Goal: Task Accomplishment & Management: Use online tool/utility

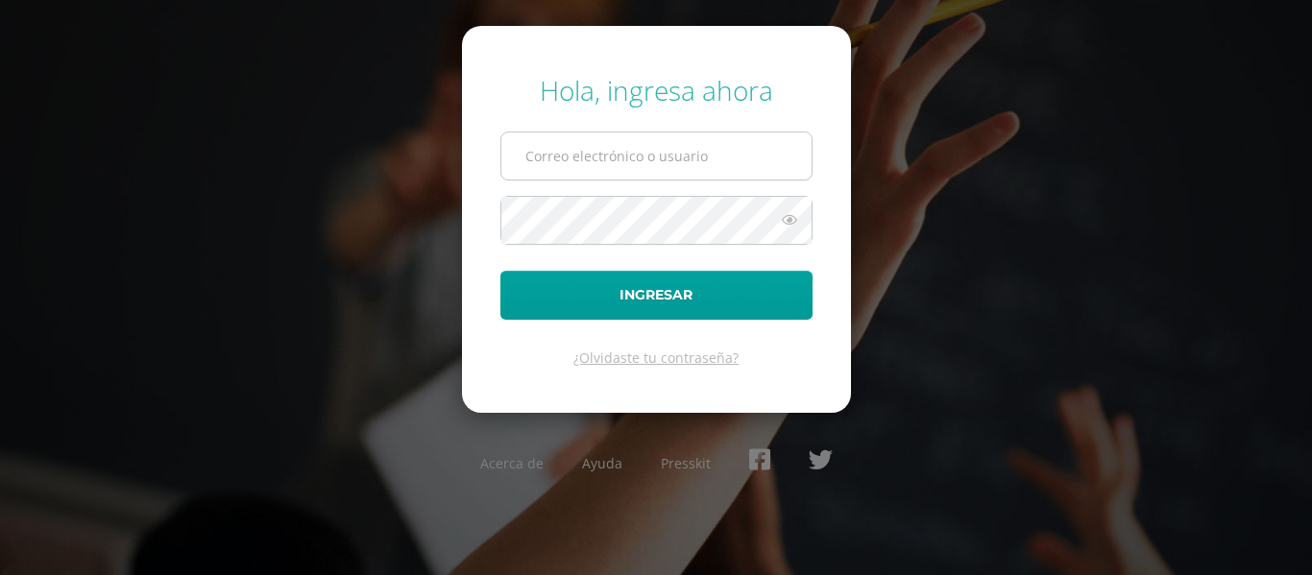
click at [709, 163] on input "text" at bounding box center [656, 156] width 310 height 47
type input "shernandez@donbosco.edu.gt"
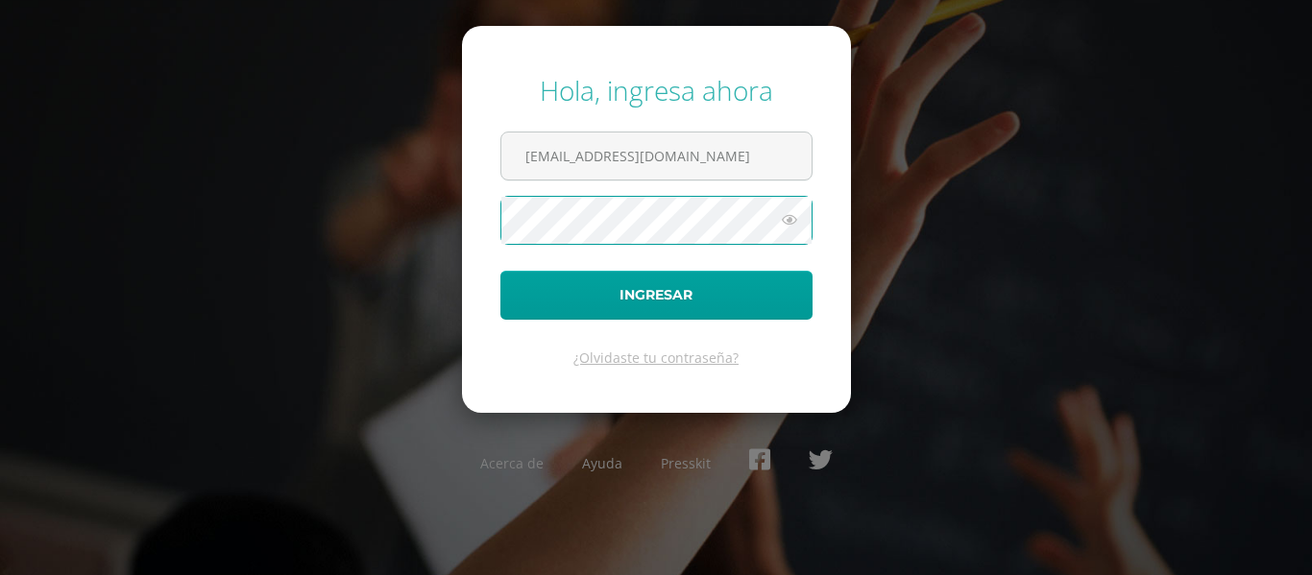
click at [500, 271] on button "Ingresar" at bounding box center [656, 295] width 312 height 49
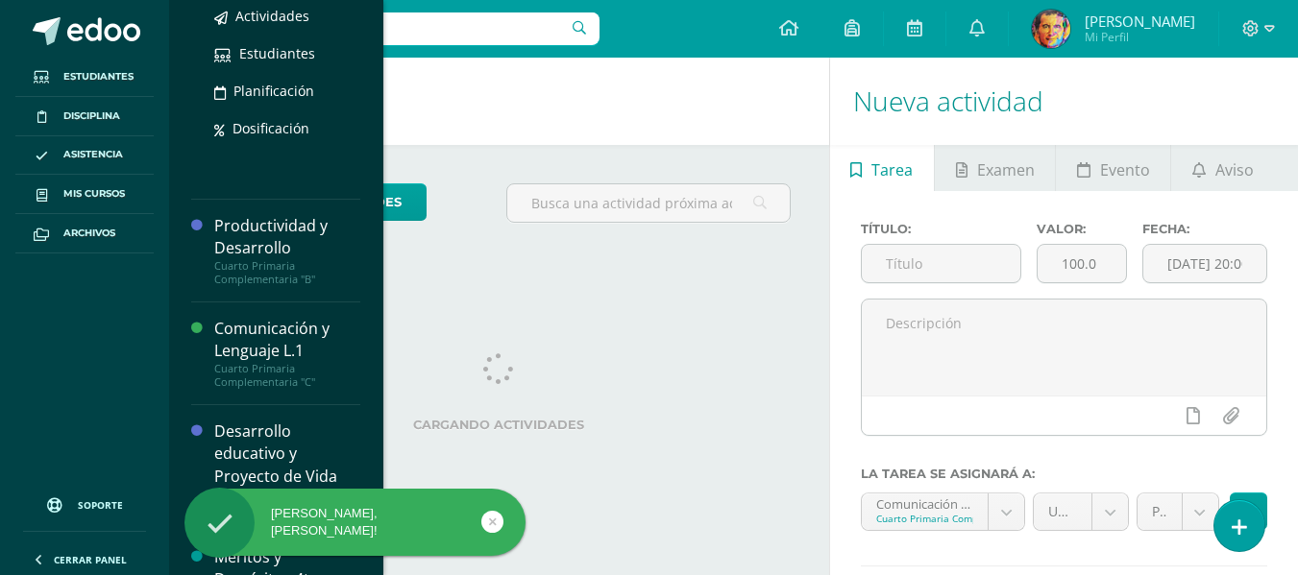
scroll to position [656, 0]
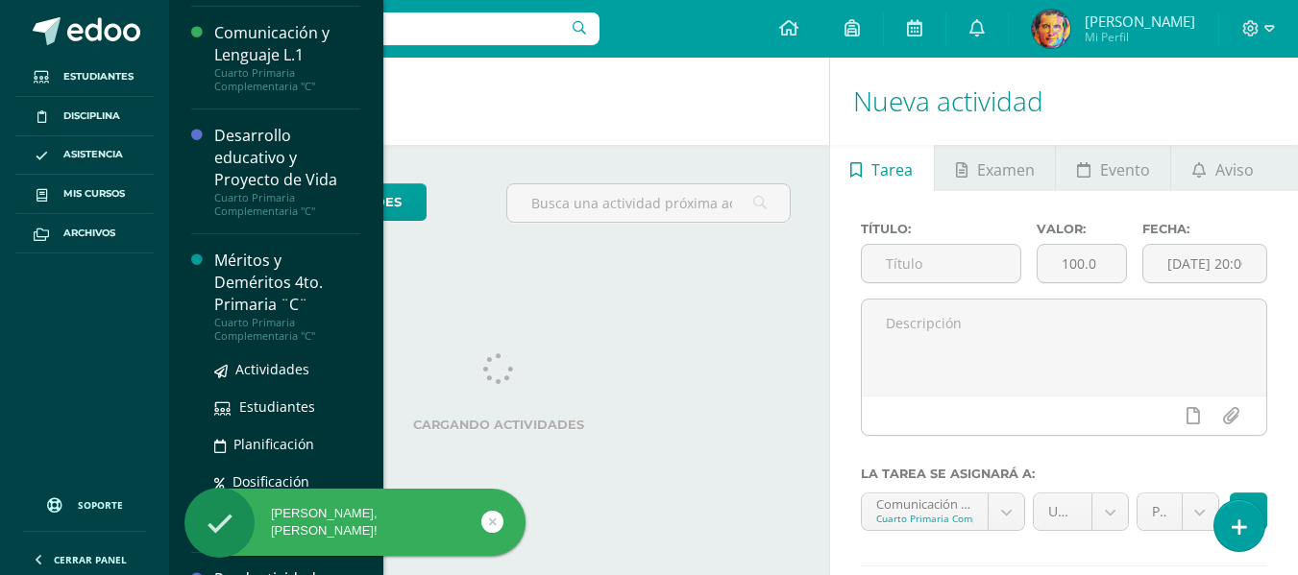
click at [246, 285] on div "Méritos y Deméritos 4to. Primaria ¨C¨" at bounding box center [287, 283] width 146 height 66
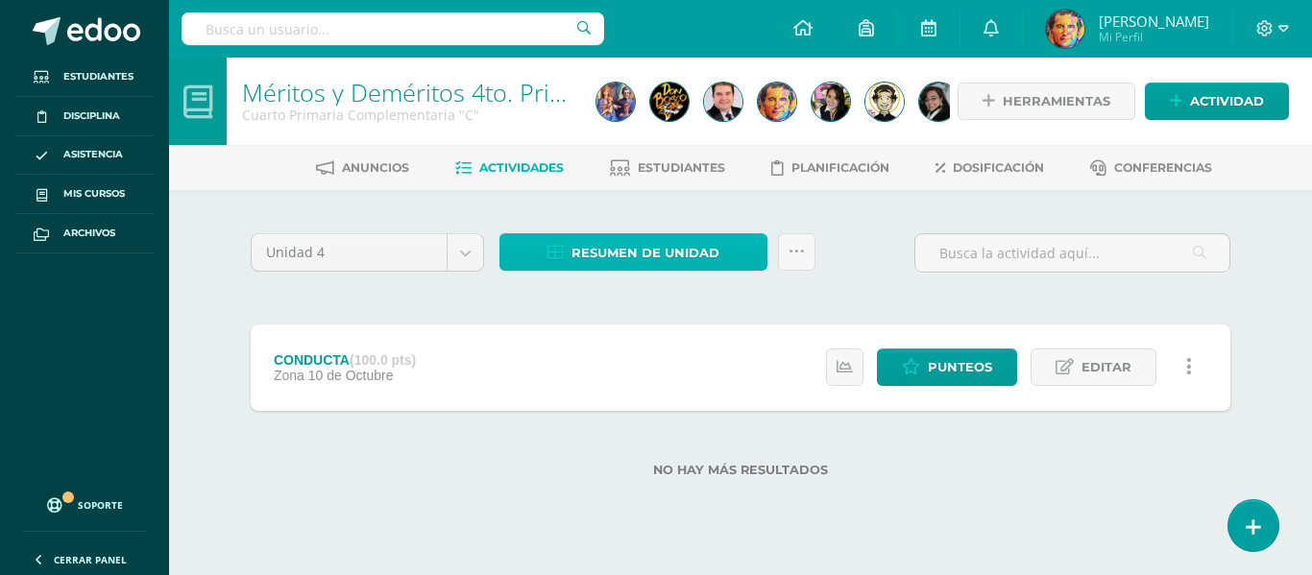
click at [640, 243] on span "Resumen de unidad" at bounding box center [645, 253] width 148 height 36
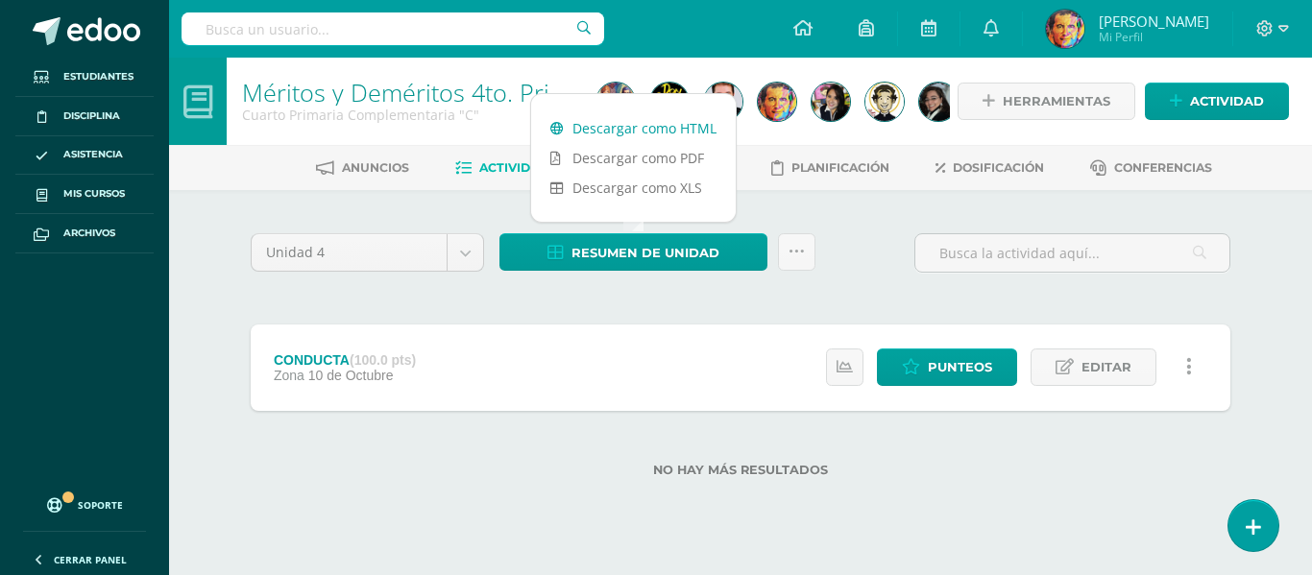
click at [700, 131] on link "Descargar como HTML" at bounding box center [633, 128] width 205 height 30
click at [1277, 19] on span at bounding box center [1272, 28] width 33 height 21
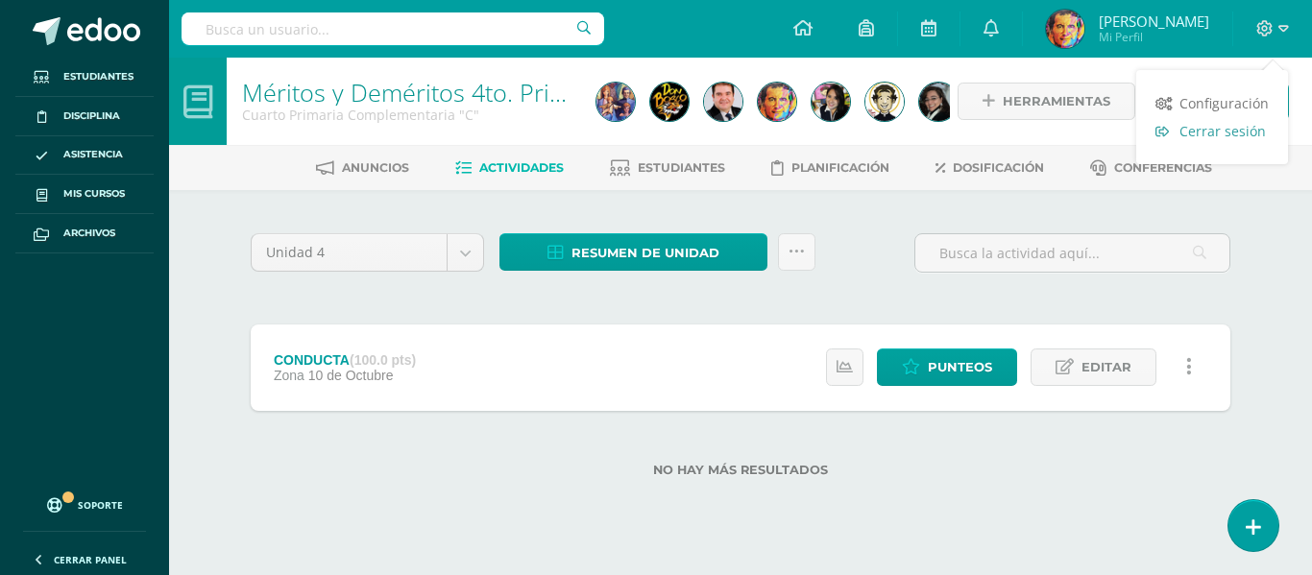
click at [1240, 126] on span "Cerrar sesión" at bounding box center [1222, 131] width 86 height 18
